Goal: Task Accomplishment & Management: Use online tool/utility

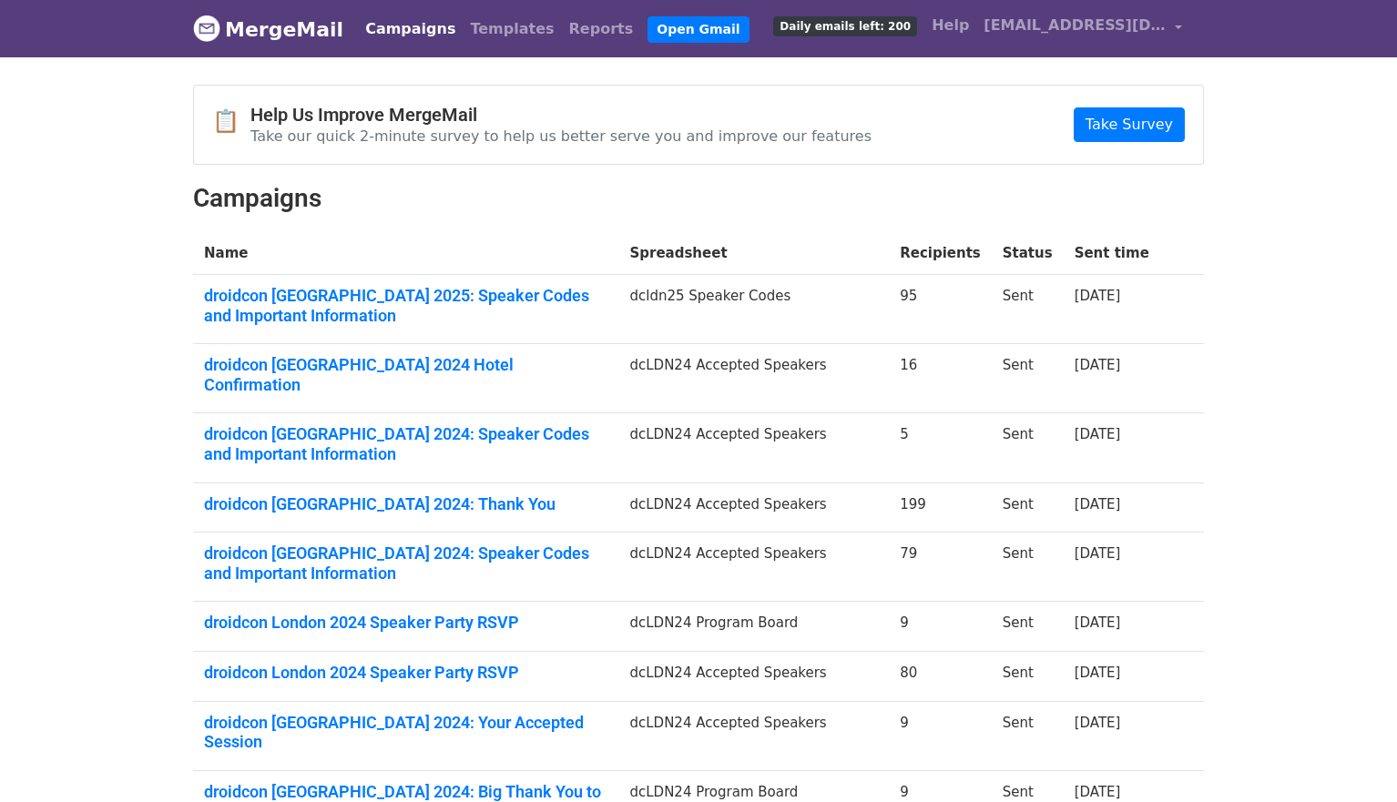
click at [1248, 293] on body "MergeMail Campaigns Templates Reports Open Gmail Daily emails left: 200 Help lo…" at bounding box center [698, 512] width 1397 height 1024
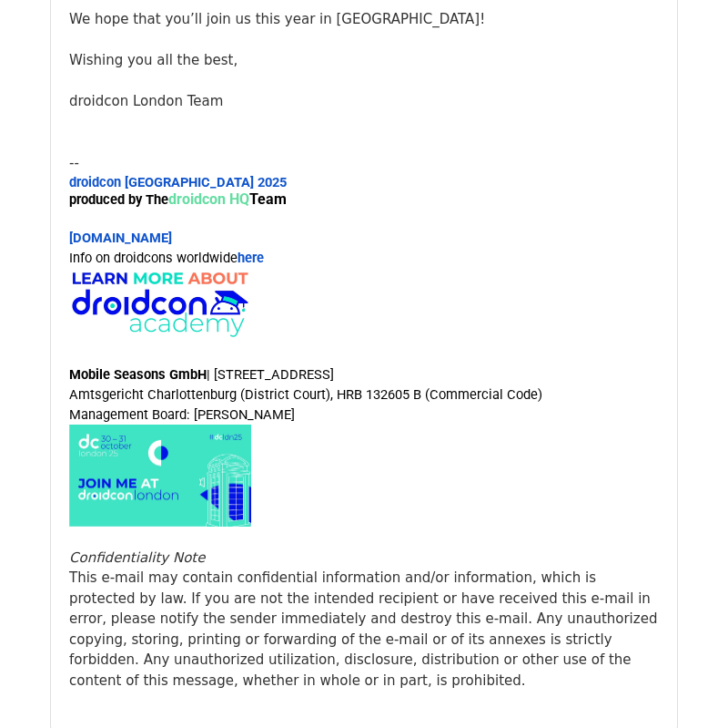
scroll to position [35596, 0]
